Goal: Task Accomplishment & Management: Manage account settings

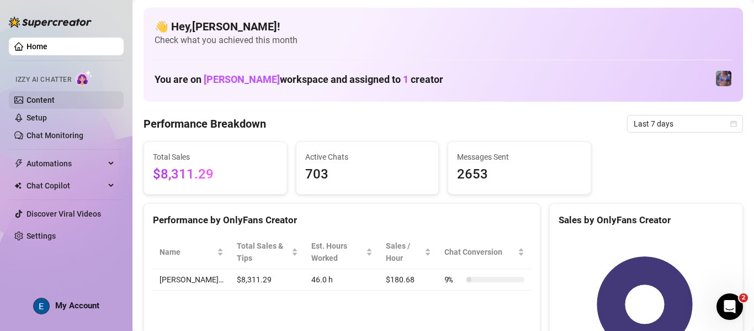
click at [55, 101] on link "Content" at bounding box center [41, 100] width 28 height 9
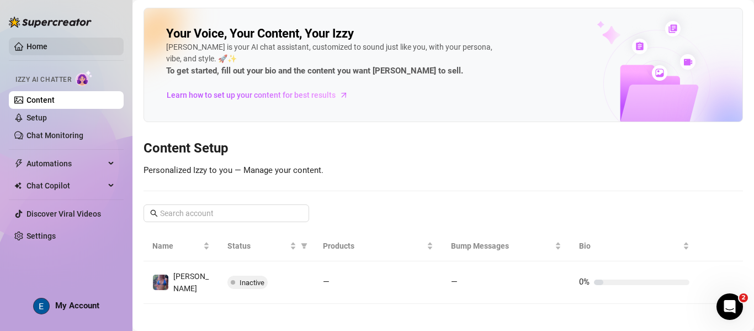
click at [47, 43] on link "Home" at bounding box center [37, 46] width 21 height 9
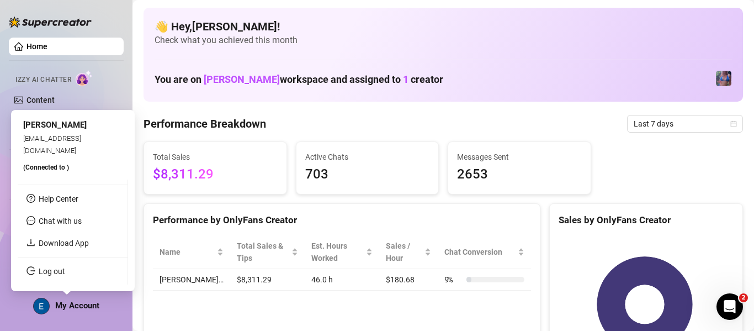
click at [58, 308] on span "My Account" at bounding box center [77, 305] width 44 height 10
click at [65, 267] on link "Log out" at bounding box center [52, 271] width 27 height 9
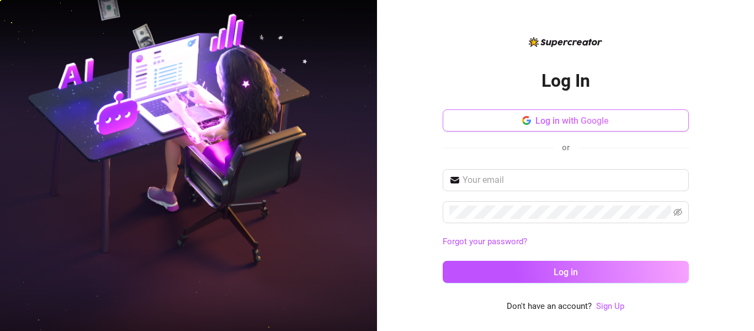
click at [276, 127] on button "Log in with Google" at bounding box center [566, 120] width 246 height 22
